Goal: Information Seeking & Learning: Learn about a topic

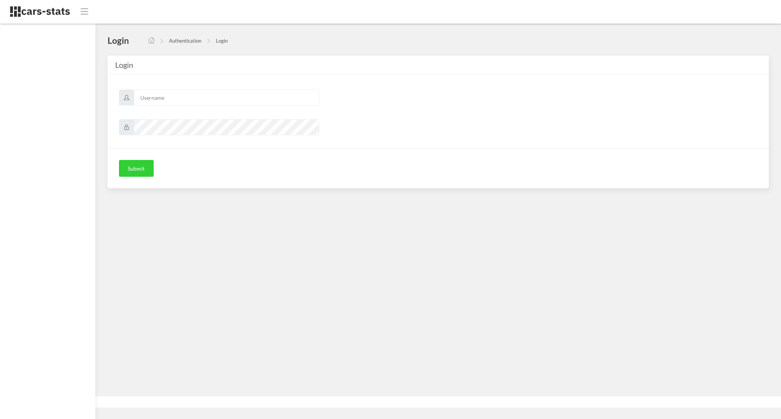
scroll to position [8, 8]
type input "awt"
click at [139, 167] on button "Submit" at bounding box center [136, 168] width 35 height 17
type input "awt"
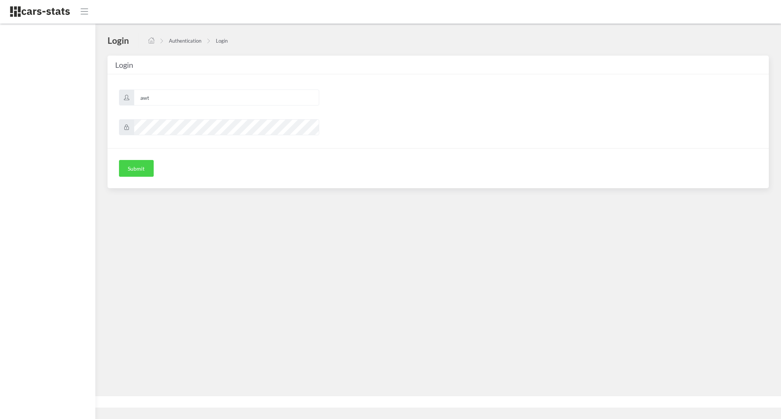
click at [132, 172] on button "Submit" at bounding box center [136, 168] width 35 height 17
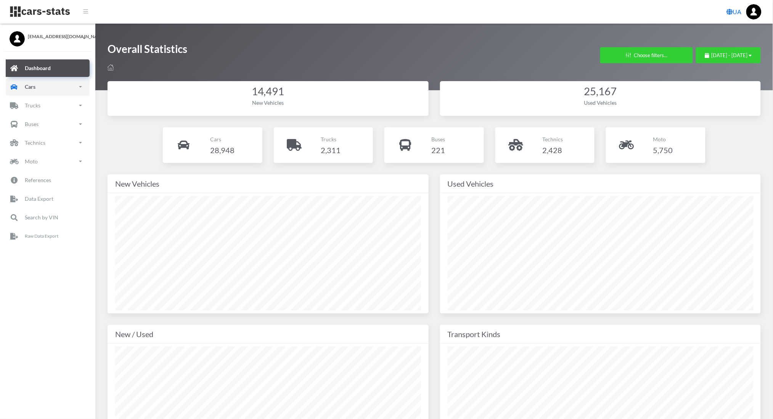
click at [45, 89] on link "Cars" at bounding box center [48, 87] width 84 height 18
click at [50, 127] on link "New" at bounding box center [47, 129] width 72 height 17
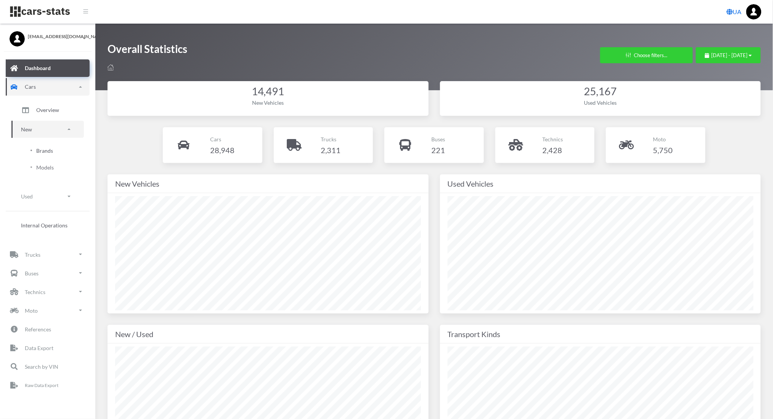
click at [44, 152] on span "Brands" at bounding box center [44, 151] width 17 height 8
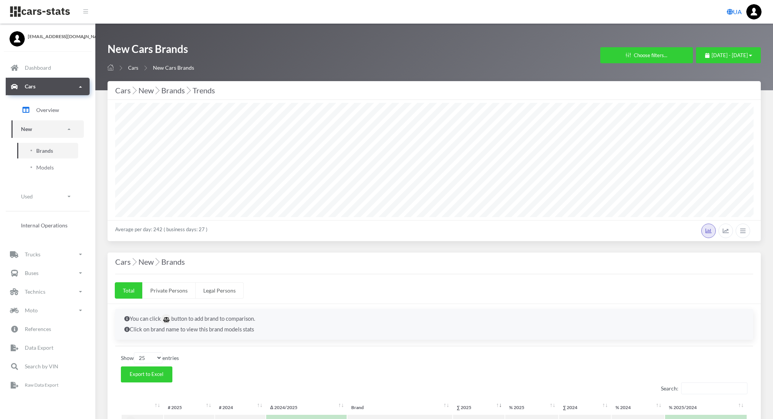
select select "25"
click at [696, 66] on div "August 11, 2025 - September 10, 2025" at bounding box center [728, 56] width 65 height 19
click at [705, 58] on div "[DATE] - [DATE]" at bounding box center [728, 56] width 47 height 8
click at [716, 103] on li "This Month" at bounding box center [724, 104] width 53 height 12
select select "25"
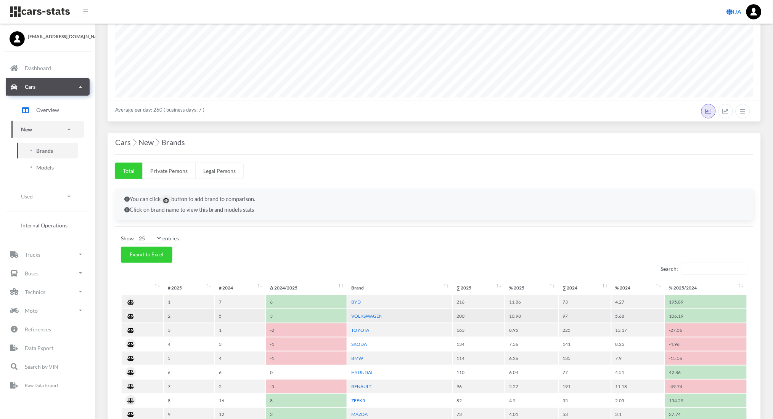
click at [349, 316] on td "VOLKSWAGEN" at bounding box center [399, 316] width 104 height 13
click at [355, 316] on link "VOLKSWAGEN" at bounding box center [366, 316] width 31 height 6
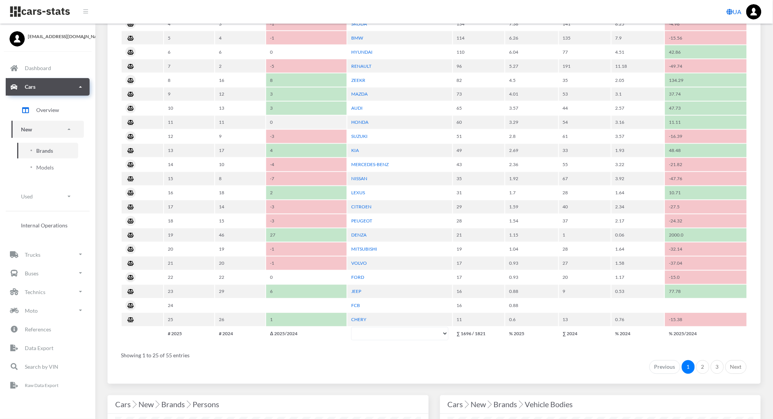
scroll to position [375, 0]
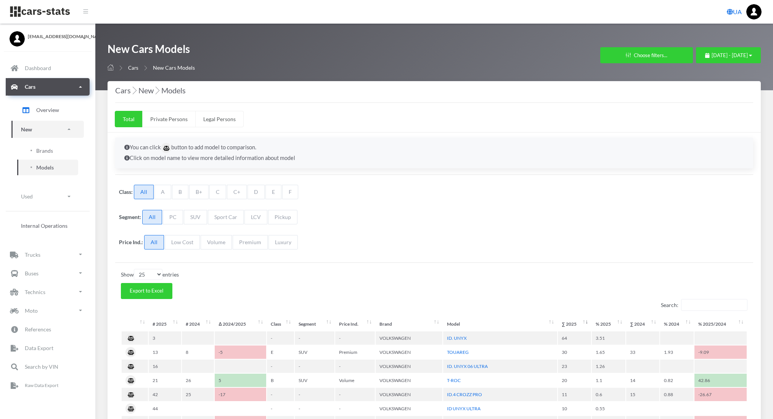
select select "25"
select select "VOLKSWAGEN"
